Goal: Check status: Check status

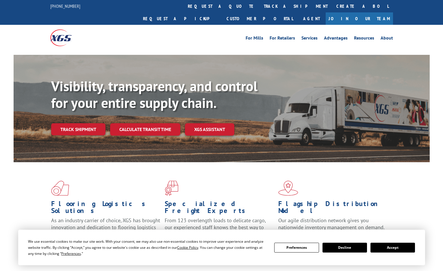
click at [79, 126] on div "Visibility, transparency, and control for your entire supply chain. Track shipm…" at bounding box center [240, 118] width 378 height 81
click at [86, 123] on link "Track shipment" at bounding box center [78, 129] width 54 height 12
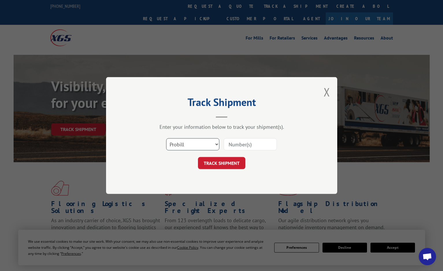
click at [203, 141] on select "Select category... Probill BOL PO" at bounding box center [192, 144] width 53 height 12
select select "bol"
click at [166, 138] on select "Select category... Probill BOL PO" at bounding box center [192, 144] width 53 height 12
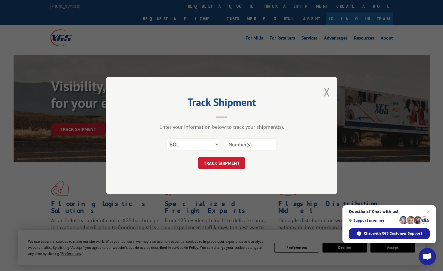
click at [255, 140] on input at bounding box center [250, 144] width 53 height 12
type input "6820897"
click button "TRACK SHIPMENT" at bounding box center [221, 163] width 47 height 12
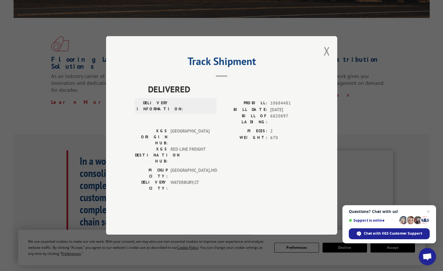
scroll to position [29, 0]
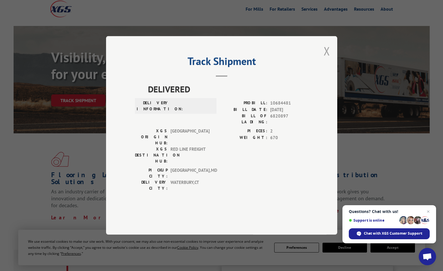
click at [327, 59] on button "Close modal" at bounding box center [327, 50] width 6 height 15
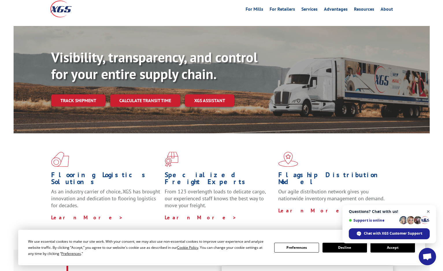
click at [428, 212] on span "Close chat" at bounding box center [428, 211] width 7 height 7
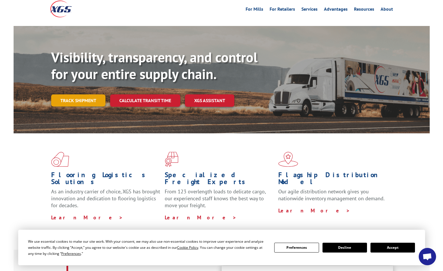
click at [92, 94] on link "Track shipment" at bounding box center [78, 100] width 54 height 12
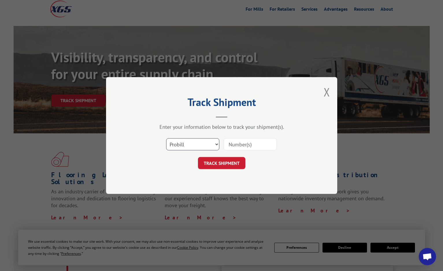
click at [218, 144] on select "Select category... Probill BOL PO" at bounding box center [192, 144] width 53 height 12
click at [166, 138] on select "Select category... Probill BOL PO" at bounding box center [192, 144] width 53 height 12
click at [255, 138] on input at bounding box center [250, 144] width 53 height 12
click at [211, 145] on select "Select category... Probill BOL PO" at bounding box center [192, 144] width 53 height 12
select select "po"
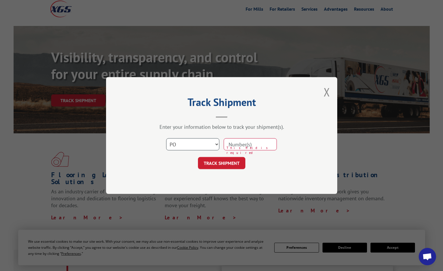
click at [166, 138] on select "Select category... Probill BOL PO" at bounding box center [192, 144] width 53 height 12
click at [253, 142] on input at bounding box center [250, 144] width 53 height 12
type input "6-24108"
click button "TRACK SHIPMENT" at bounding box center [221, 163] width 47 height 12
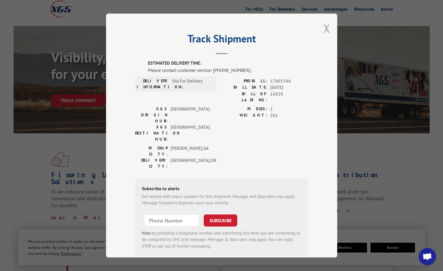
click at [324, 31] on button "Close modal" at bounding box center [327, 28] width 6 height 15
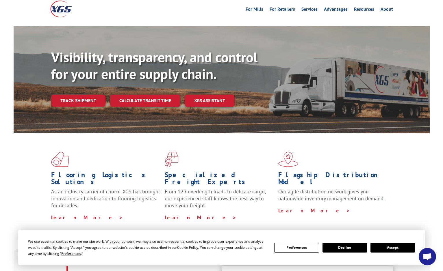
scroll to position [0, 0]
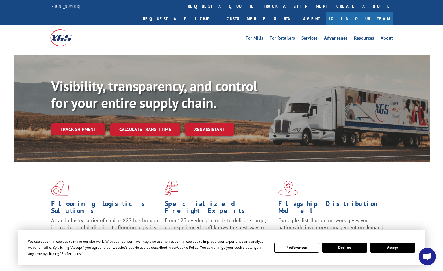
drag, startPoint x: 402, startPoint y: 247, endPoint x: 432, endPoint y: 234, distance: 32.4
click at [402, 247] on button "Accept" at bounding box center [392, 248] width 44 height 10
